Goal: Use online tool/utility: Use online tool/utility

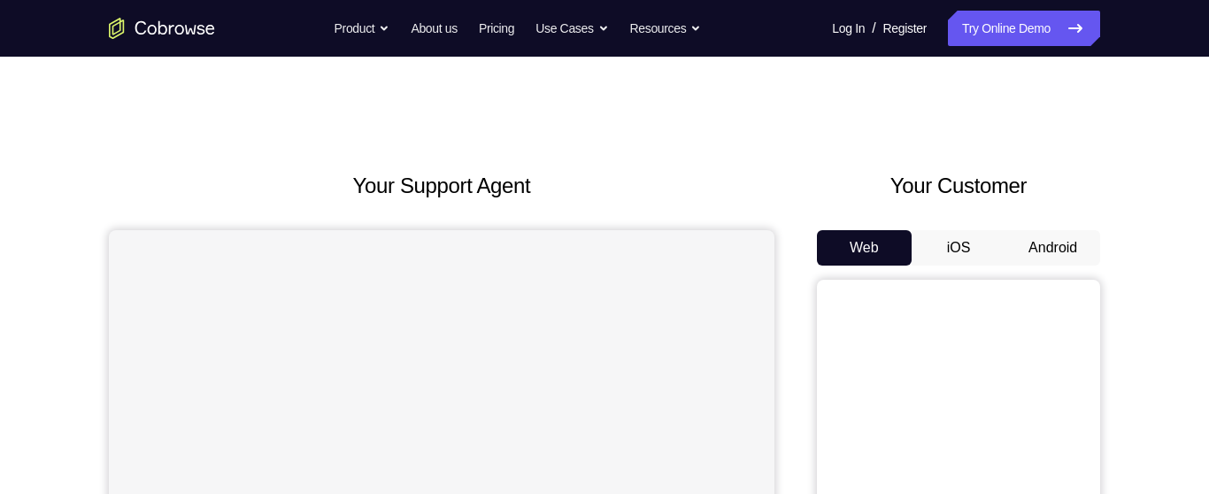
click at [1052, 247] on button "Android" at bounding box center [1052, 247] width 95 height 35
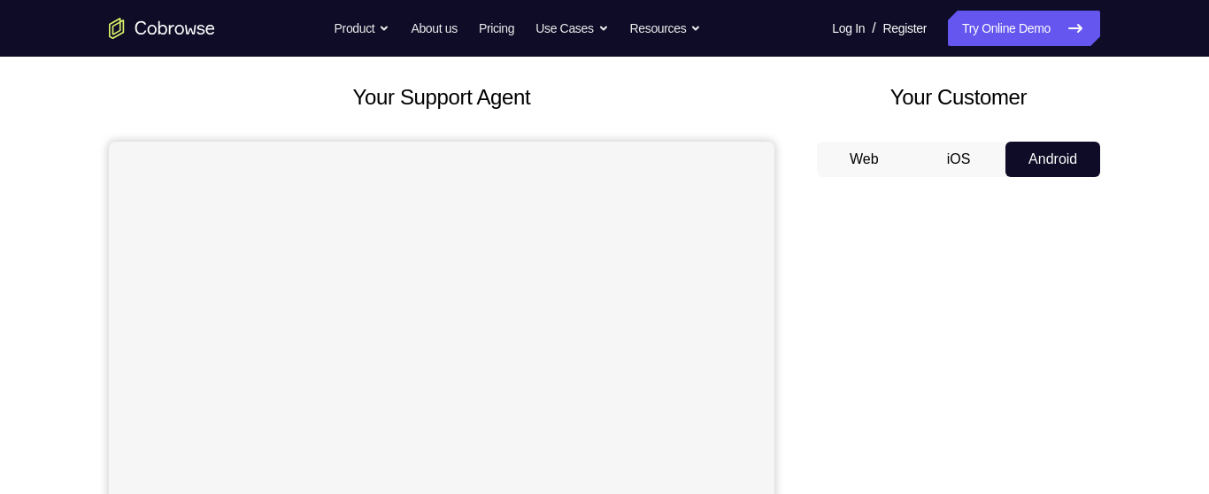
scroll to position [89, 0]
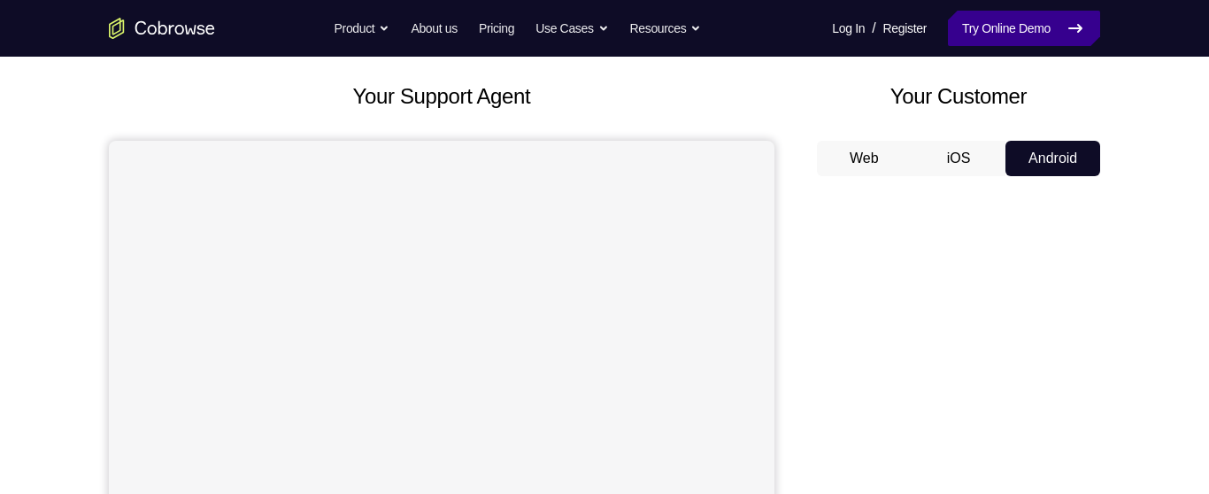
click at [961, 27] on link "Try Online Demo" at bounding box center [1024, 28] width 152 height 35
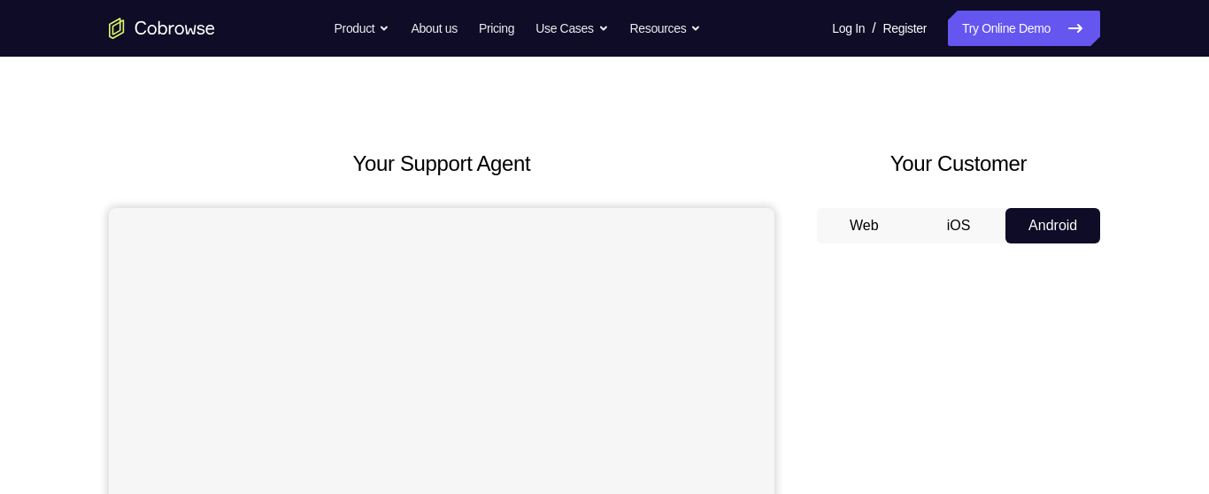
scroll to position [0, 0]
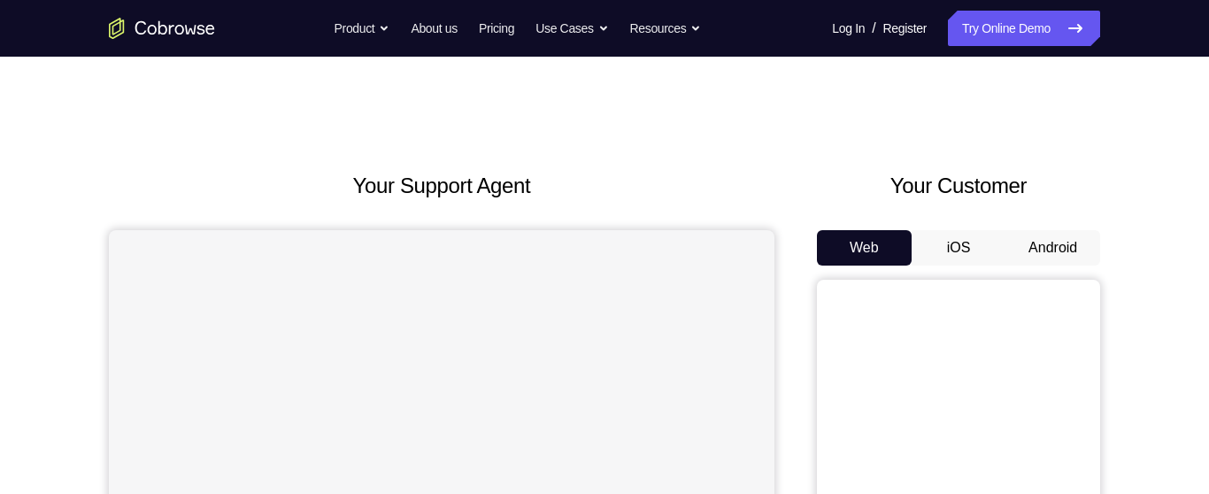
click at [1045, 245] on button "Android" at bounding box center [1052, 247] width 95 height 35
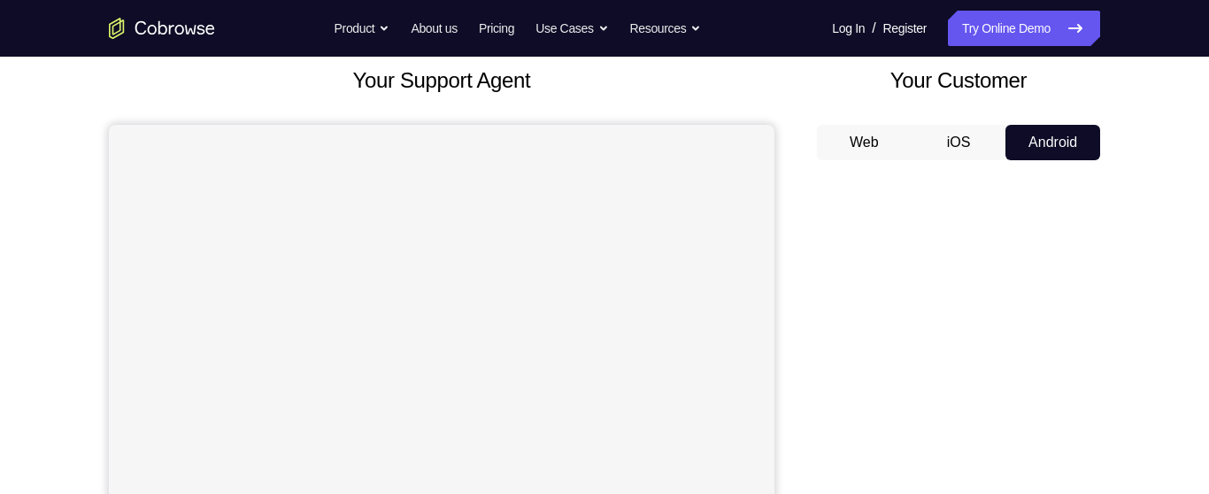
scroll to position [142, 0]
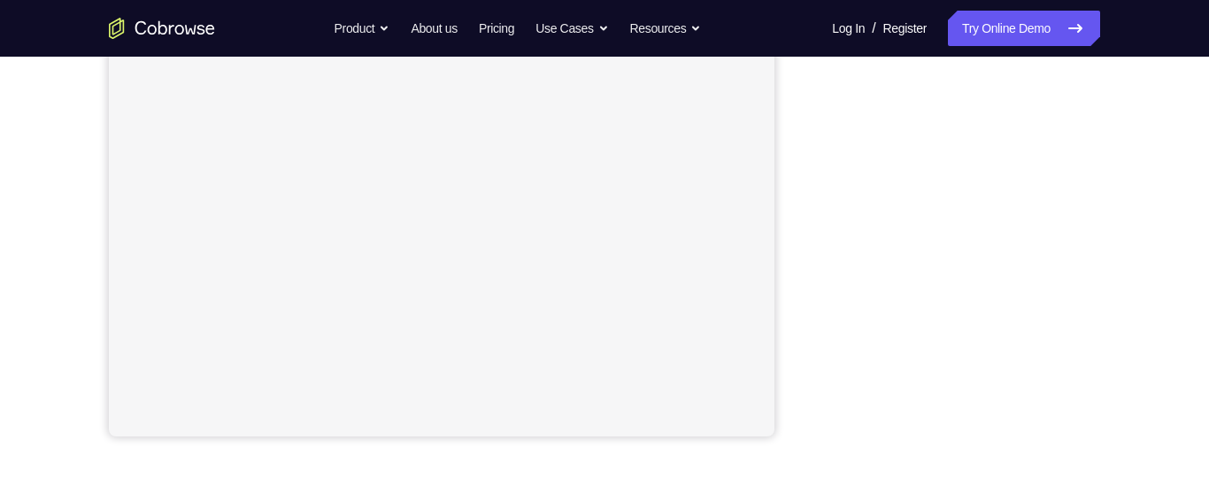
scroll to position [372, 0]
